Goal: Use online tool/utility: Use online tool/utility

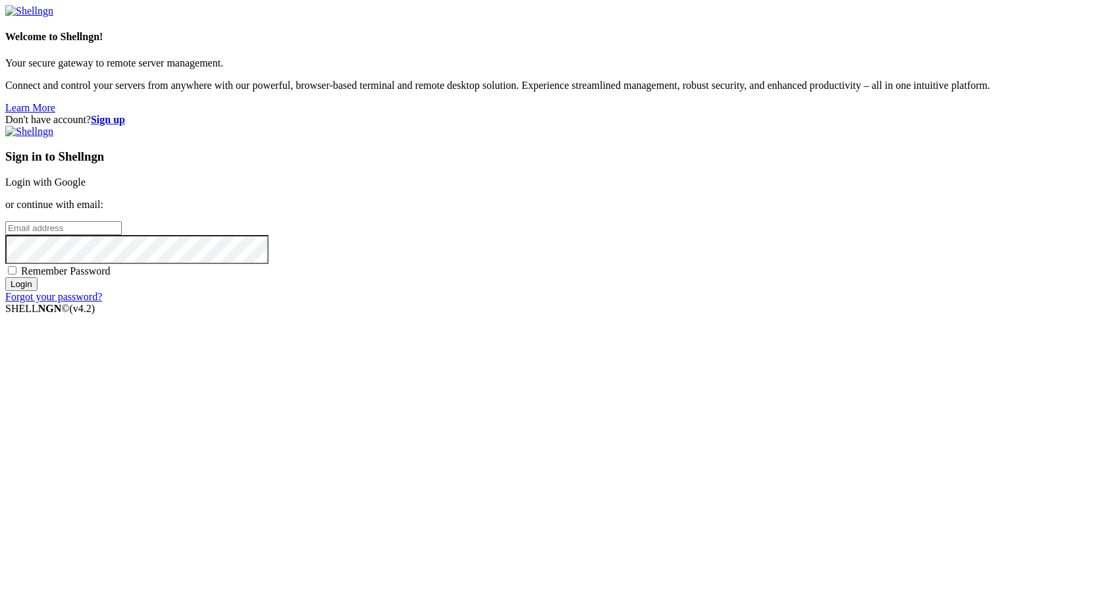
type input "[EMAIL_ADDRESS][DOMAIN_NAME]"
click at [38, 291] on input "Login" at bounding box center [21, 284] width 32 height 14
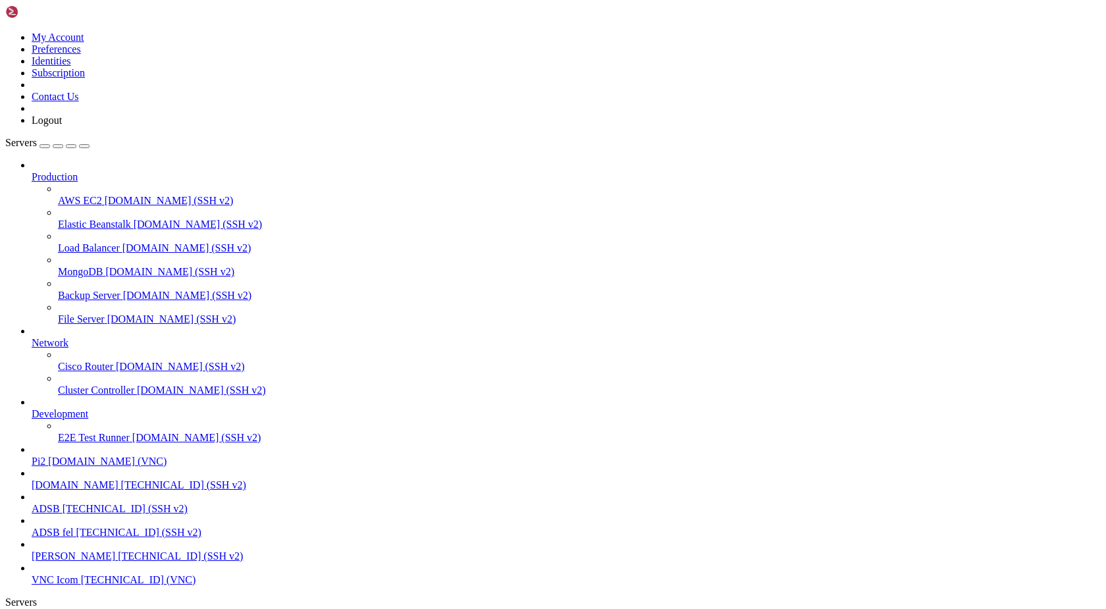
click at [80, 490] on span "[DOMAIN_NAME]" at bounding box center [75, 484] width 87 height 11
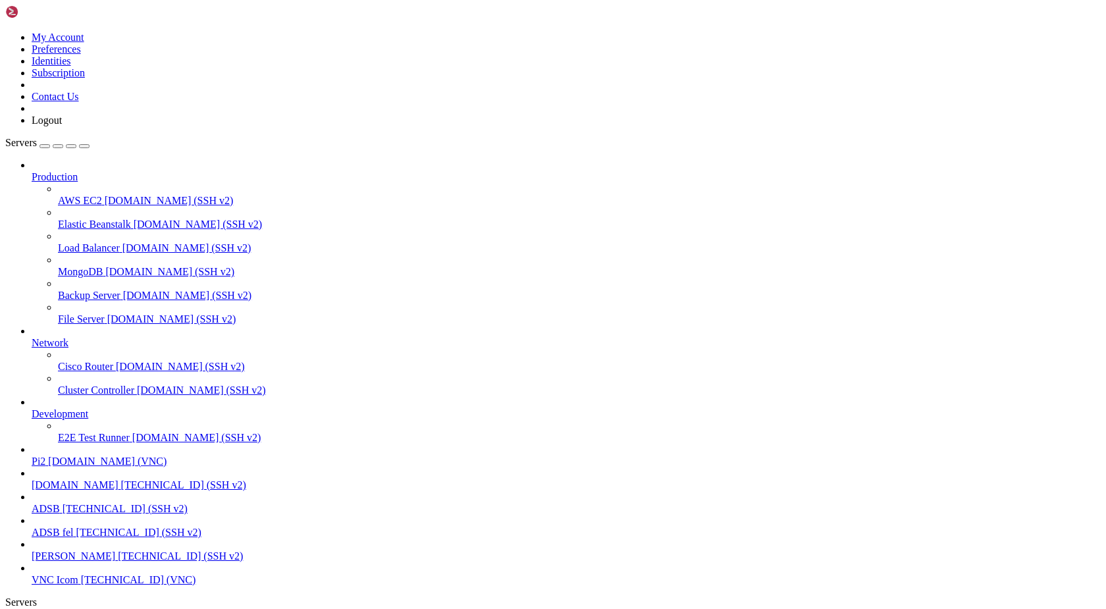
scroll to position [164, 0]
drag, startPoint x: 96, startPoint y: 1785, endPoint x: 13, endPoint y: 1329, distance: 464.5
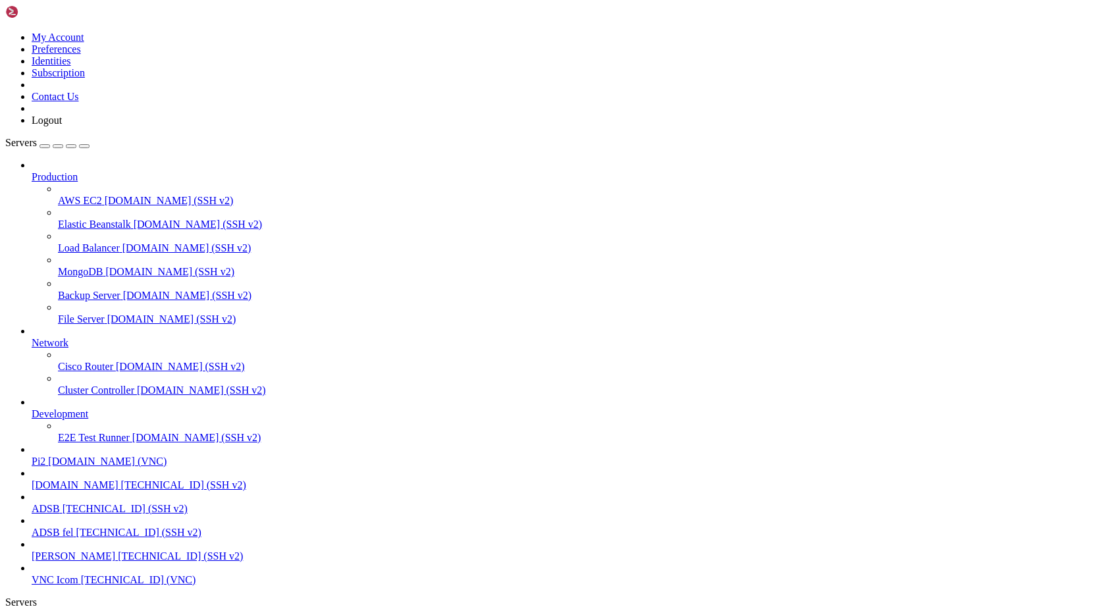
drag, startPoint x: 105, startPoint y: 1780, endPoint x: 11, endPoint y: 1346, distance: 443.8
copy div "lo@ip7 : ~/do $ sit ametc_adipis.el #!/sed/doe/tem incidi3 utlabo etdolore magn…"
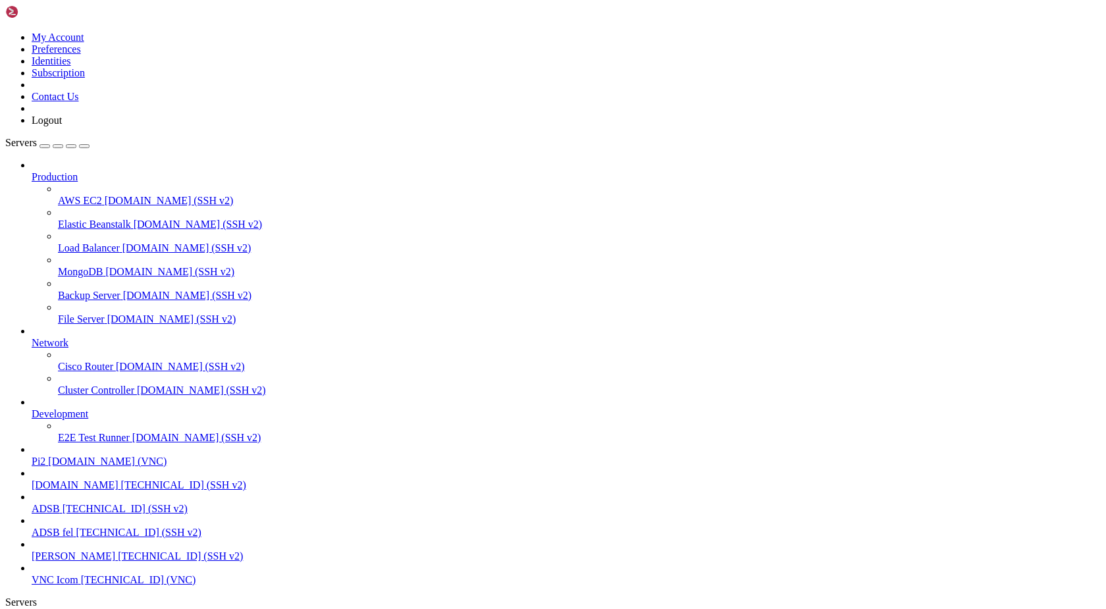
scroll to position [2978, 0]
